Goal: Check status: Check status

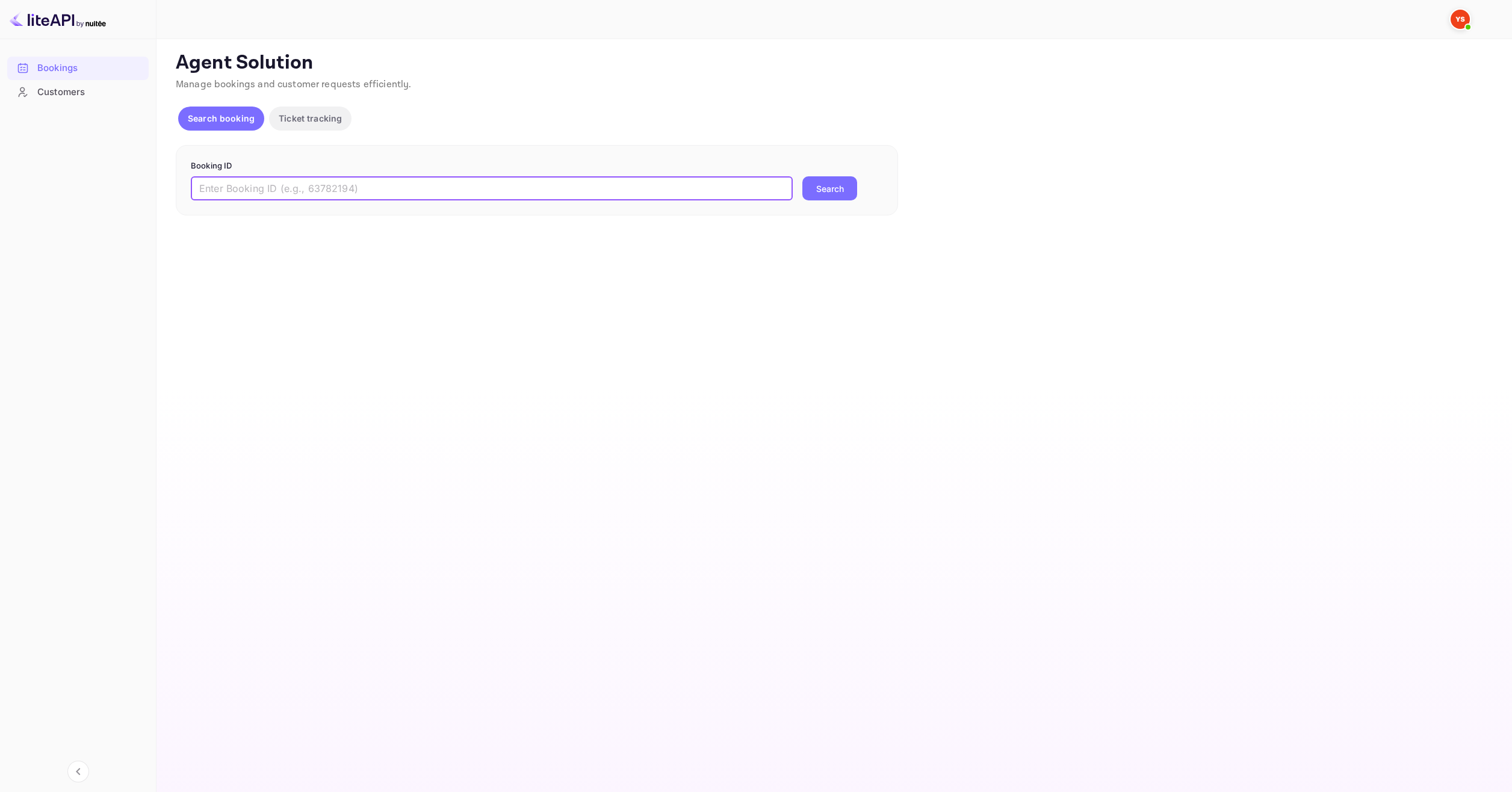
click at [296, 198] on input "text" at bounding box center [491, 188] width 602 height 24
paste input "9985069"
type input "9985069"
click at [817, 194] on button "Search" at bounding box center [829, 188] width 55 height 24
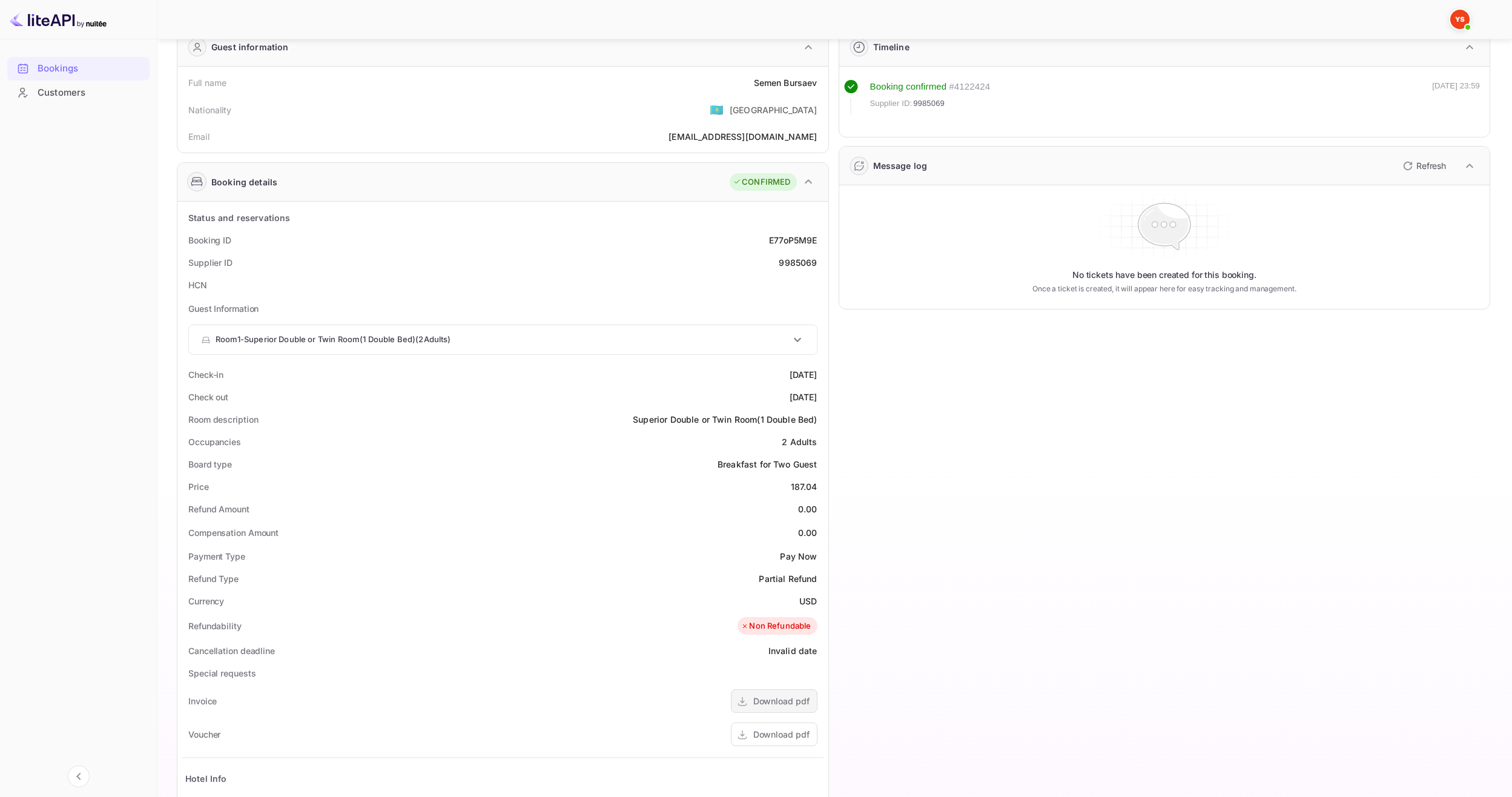
scroll to position [242, 0]
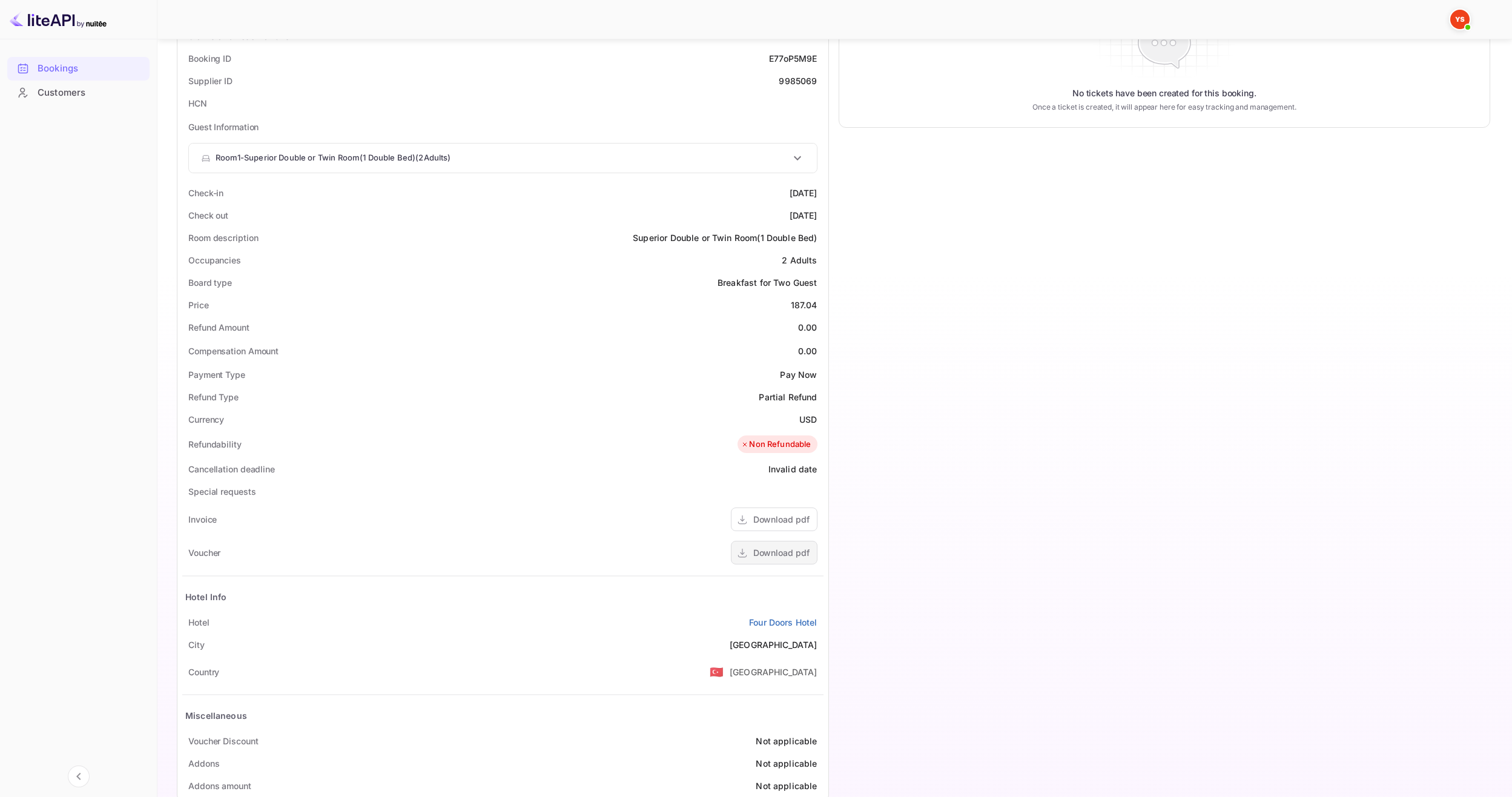
click at [792, 546] on div "Download pdf" at bounding box center [774, 552] width 86 height 23
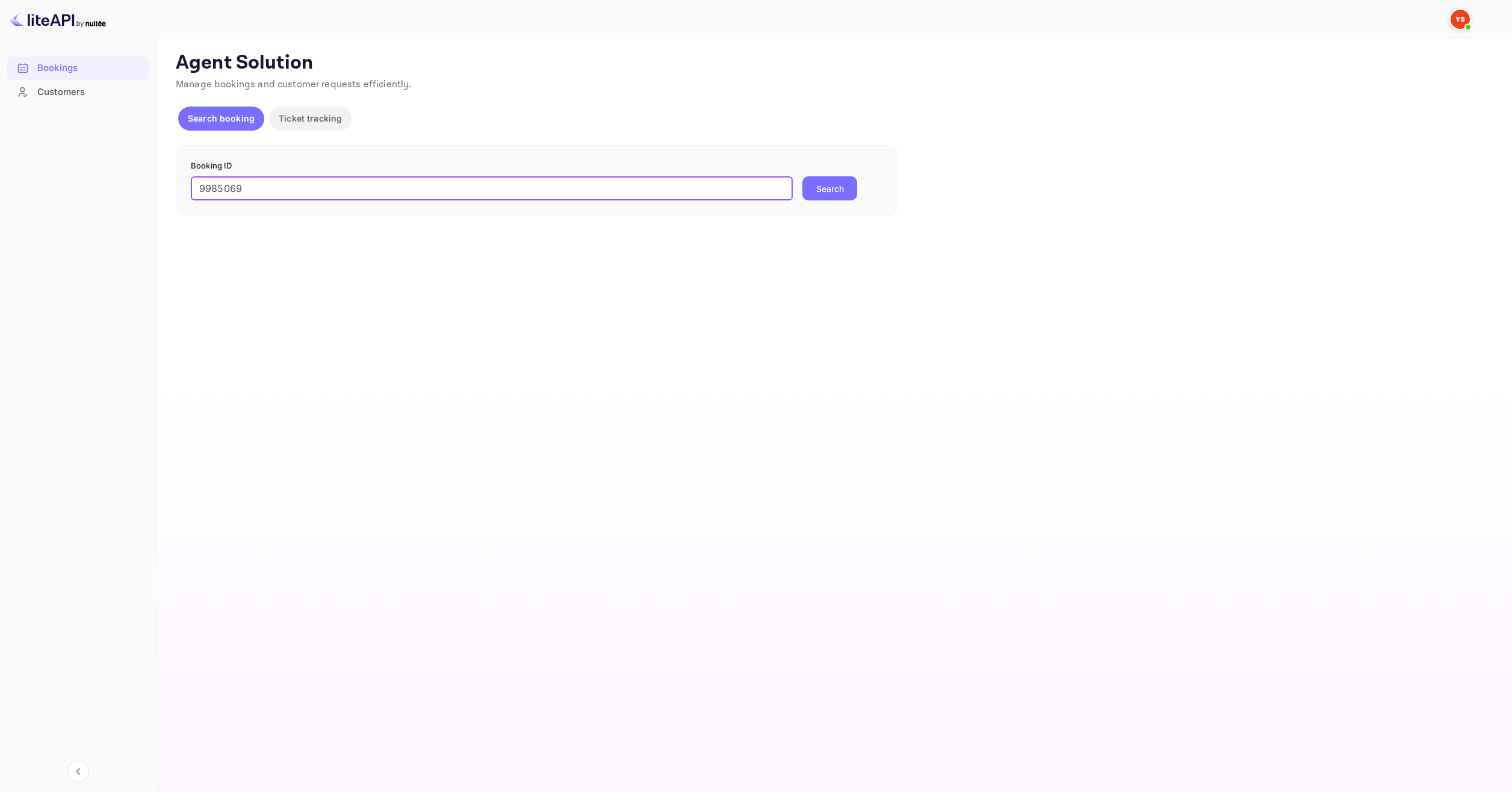
type input "9985069"
click at [822, 190] on button "Search" at bounding box center [829, 188] width 55 height 24
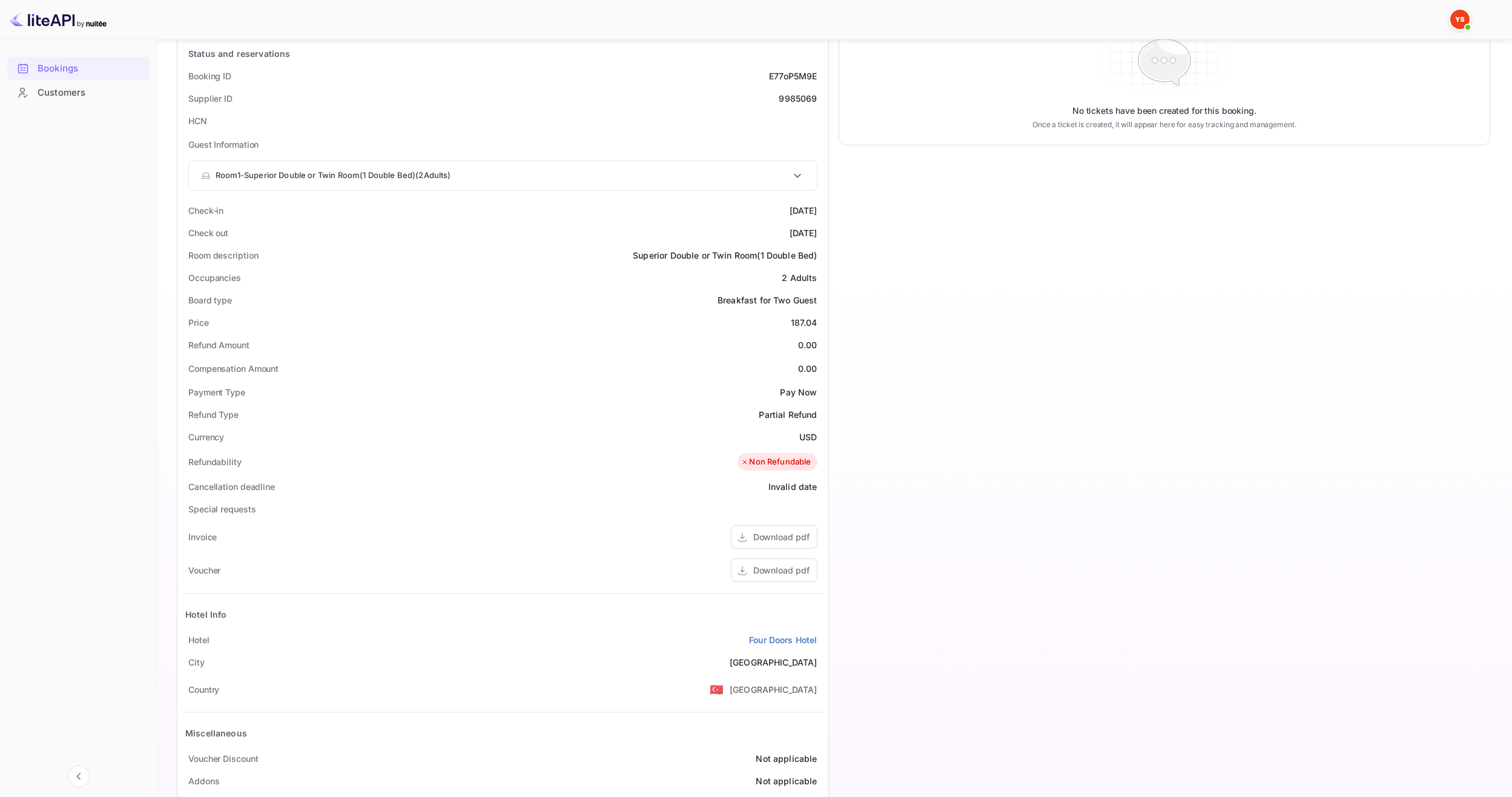
scroll to position [242, 0]
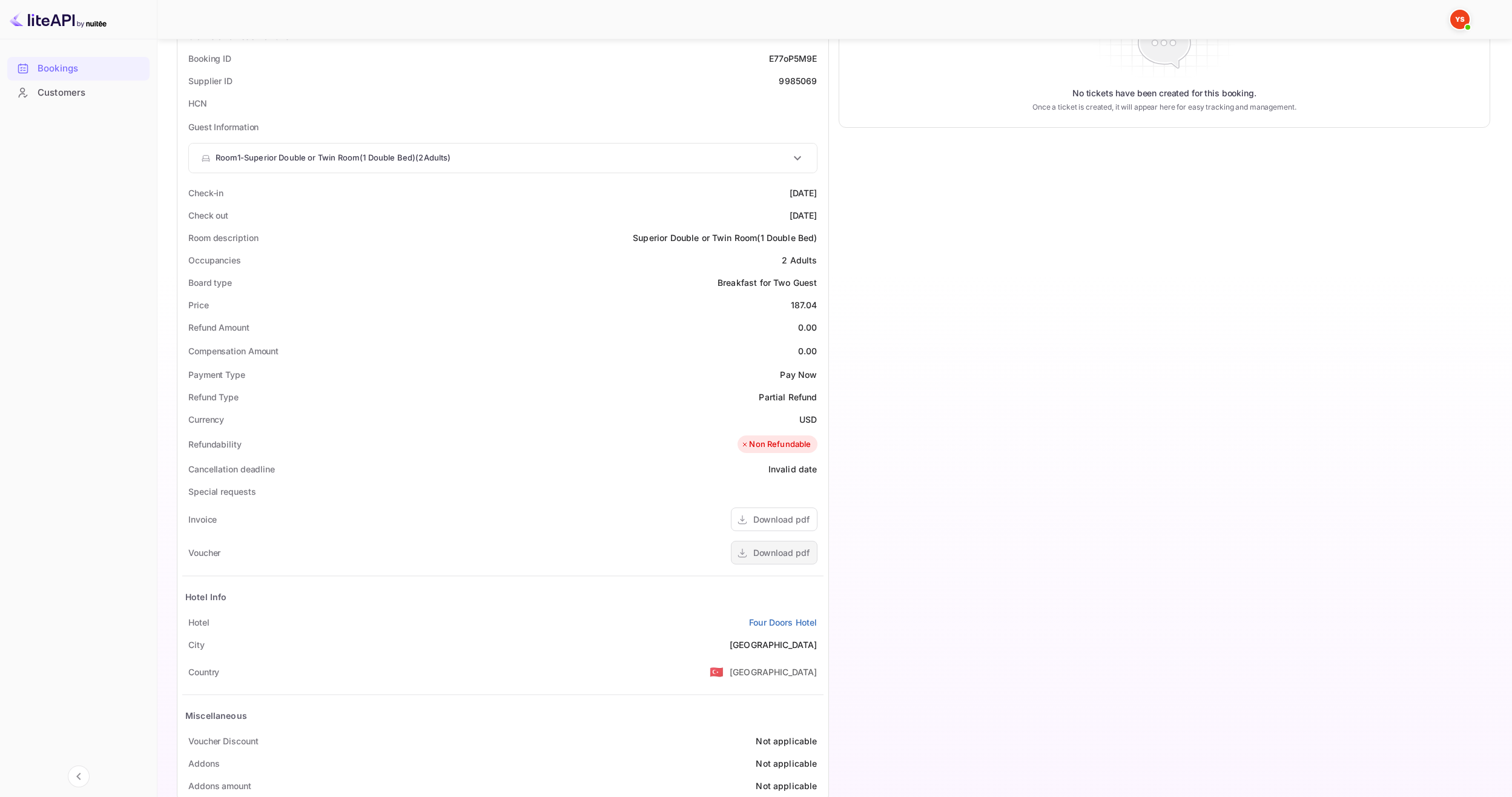
click at [781, 558] on div "Download pdf" at bounding box center [781, 552] width 56 height 12
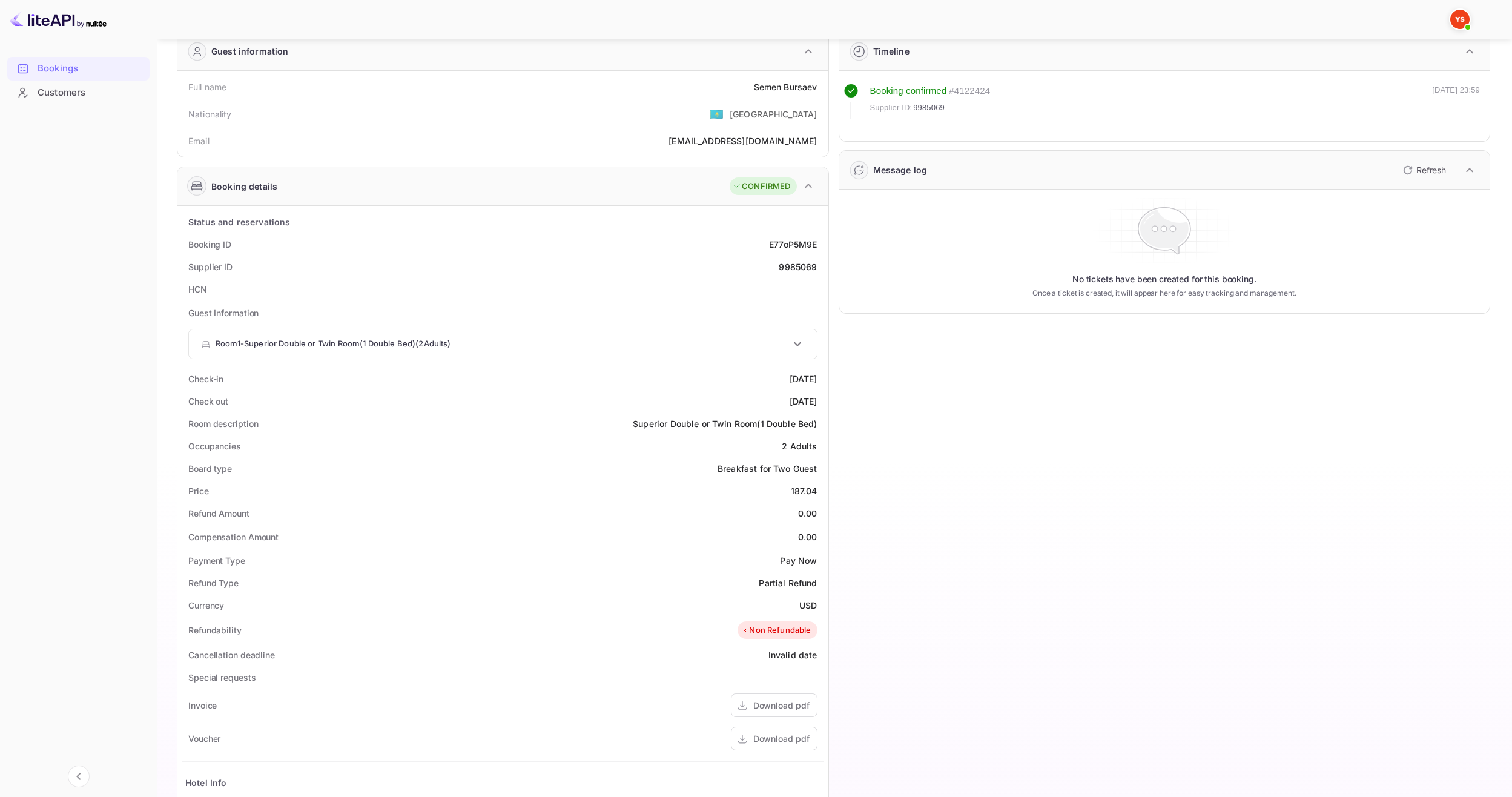
scroll to position [0, 0]
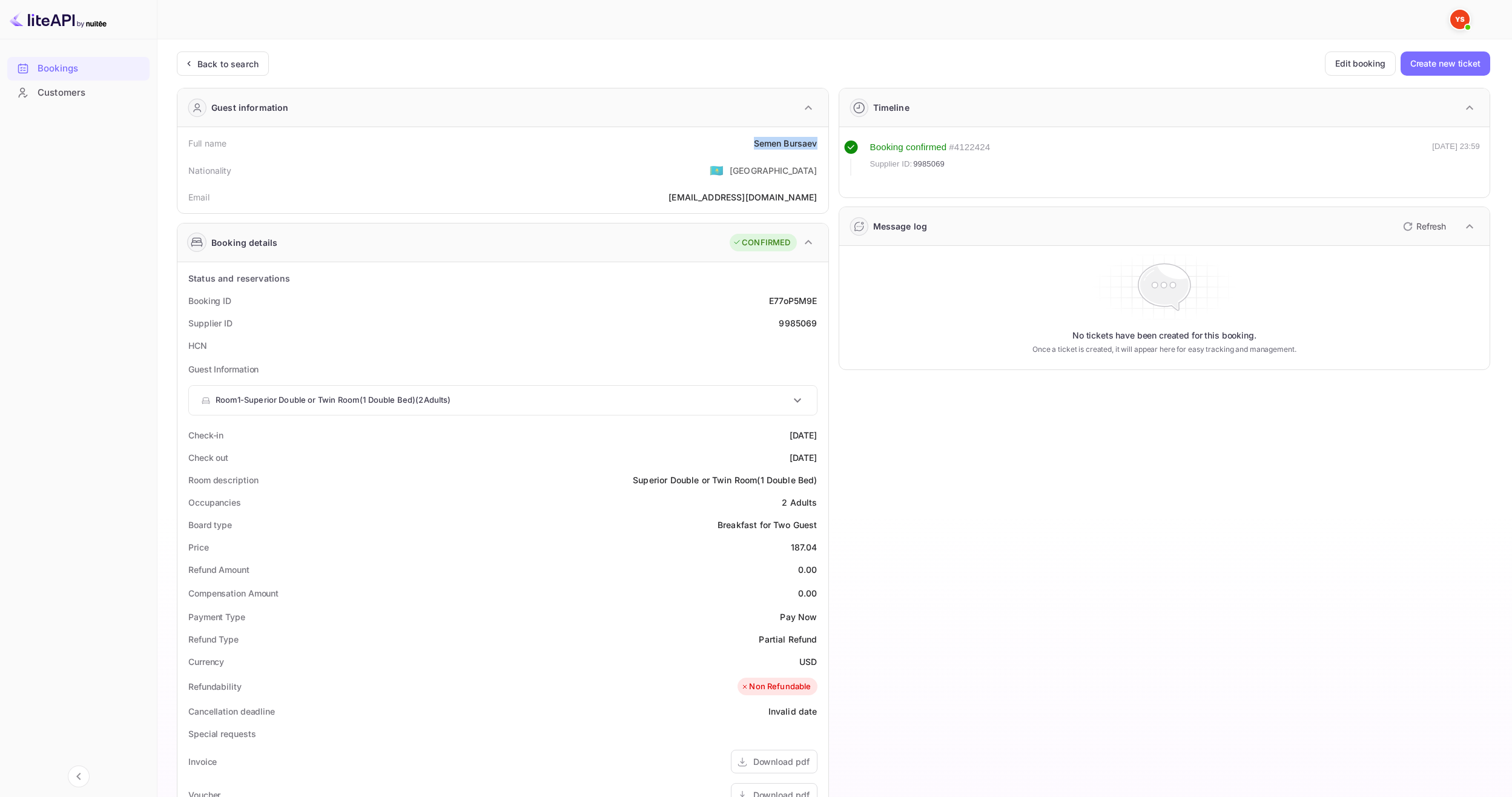
drag, startPoint x: 745, startPoint y: 151, endPoint x: 817, endPoint y: 147, distance: 72.1
click at [817, 147] on div "Full name Semen Bursaev" at bounding box center [503, 143] width 641 height 23
copy div "Semen Bursaev"
drag, startPoint x: 796, startPoint y: 549, endPoint x: 816, endPoint y: 549, distance: 20.0
click at [816, 549] on div "Price 187.04" at bounding box center [503, 547] width 641 height 23
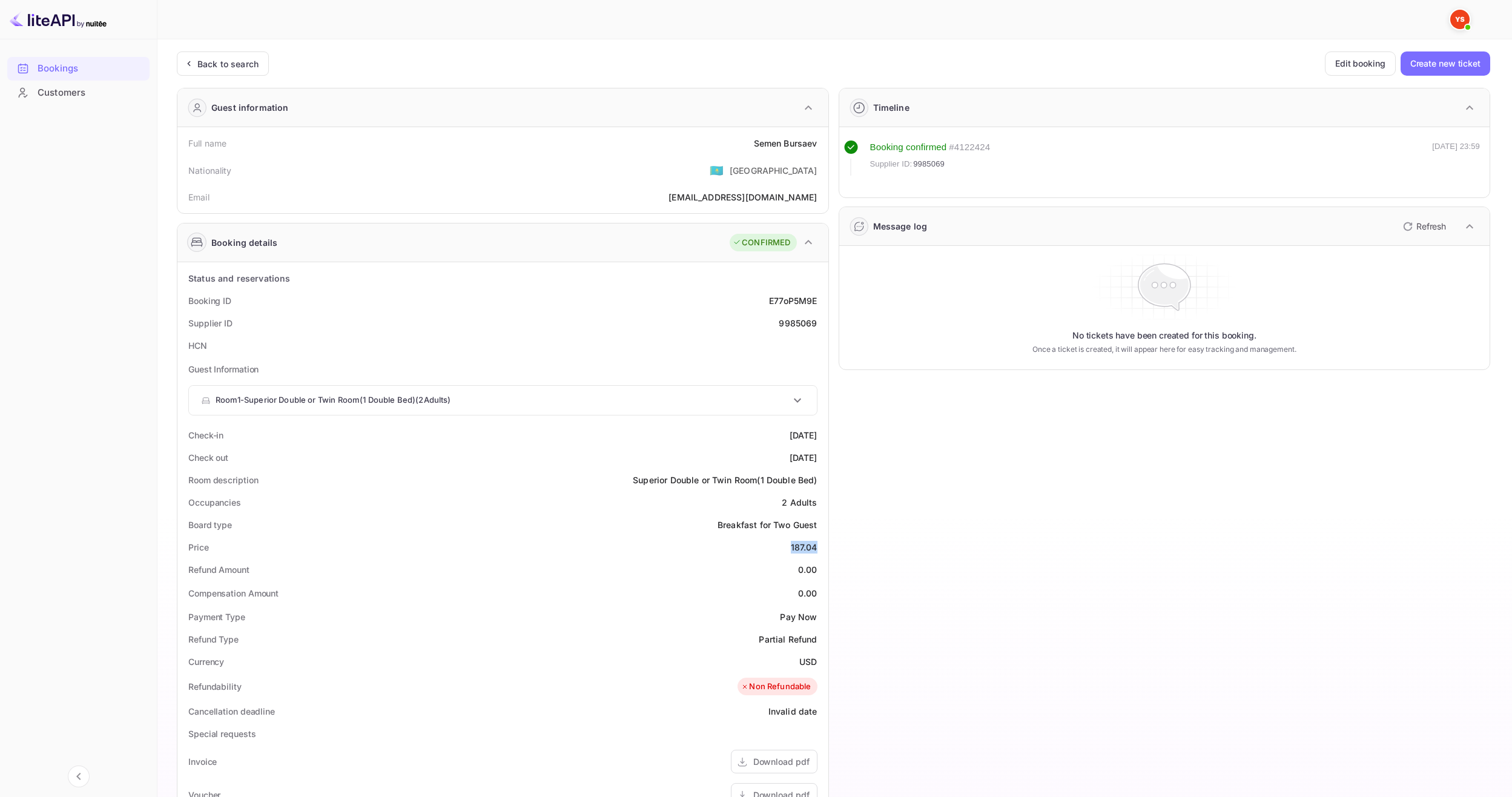
copy div "187.04"
